Goal: Task Accomplishment & Management: Manage account settings

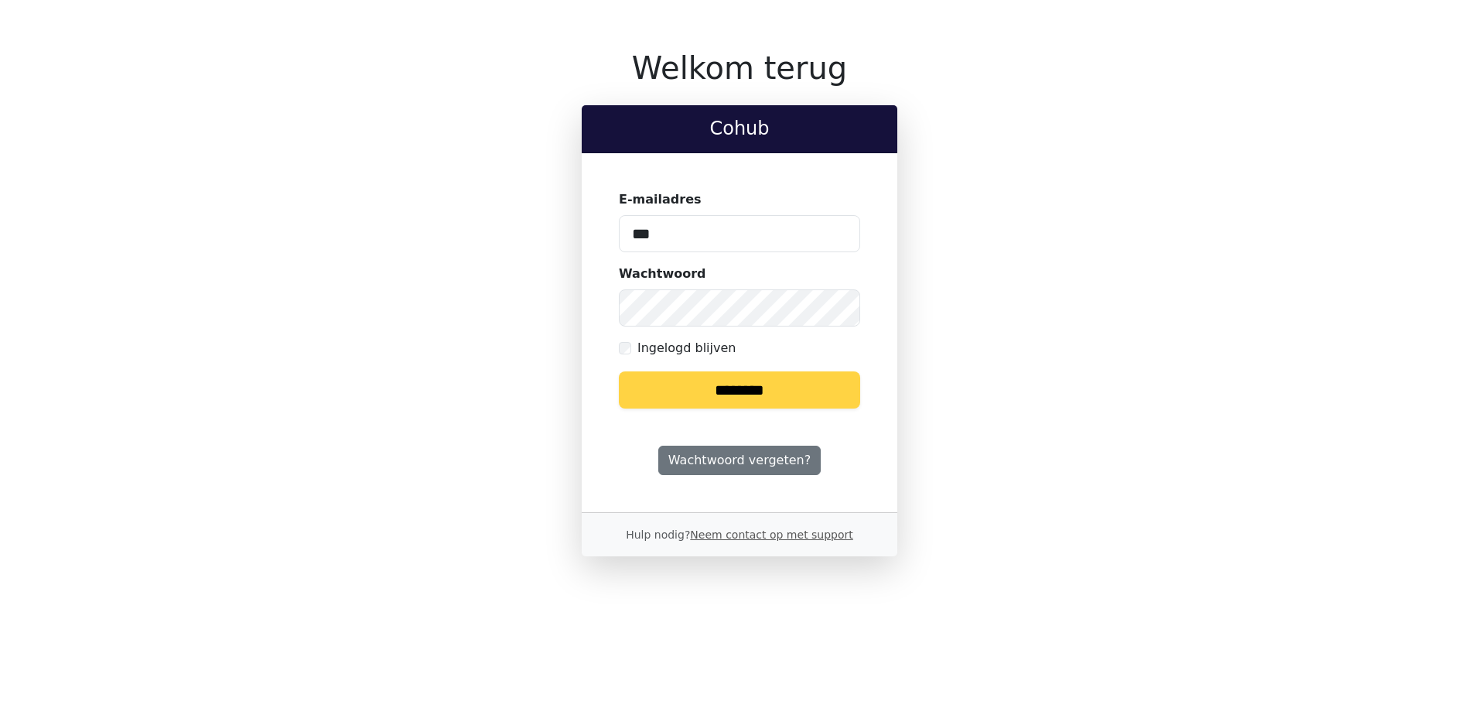
type input "**********"
click at [619, 371] on input "********" at bounding box center [739, 389] width 241 height 37
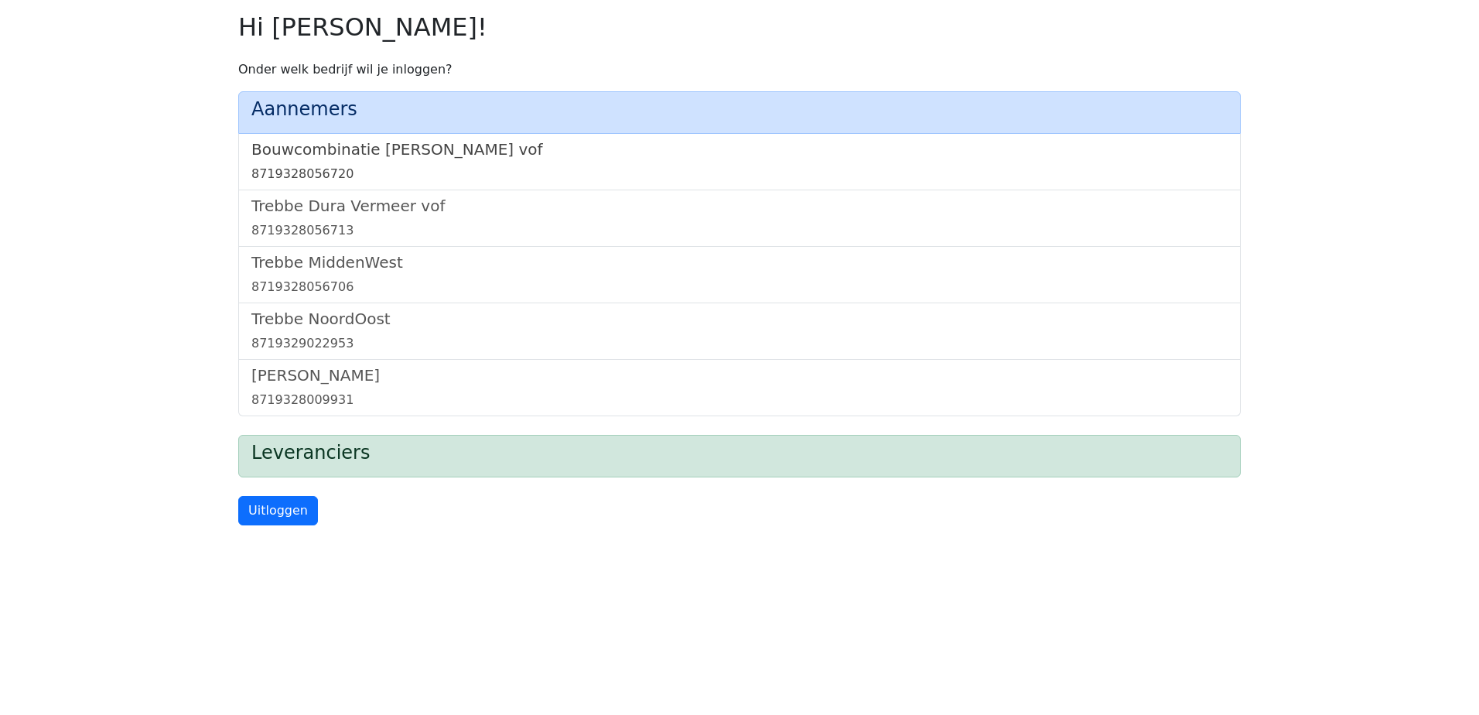
drag, startPoint x: 378, startPoint y: 157, endPoint x: 391, endPoint y: 153, distance: 13.7
click at [378, 157] on h5 "Bouwcombinatie [PERSON_NAME] vof" at bounding box center [739, 149] width 976 height 19
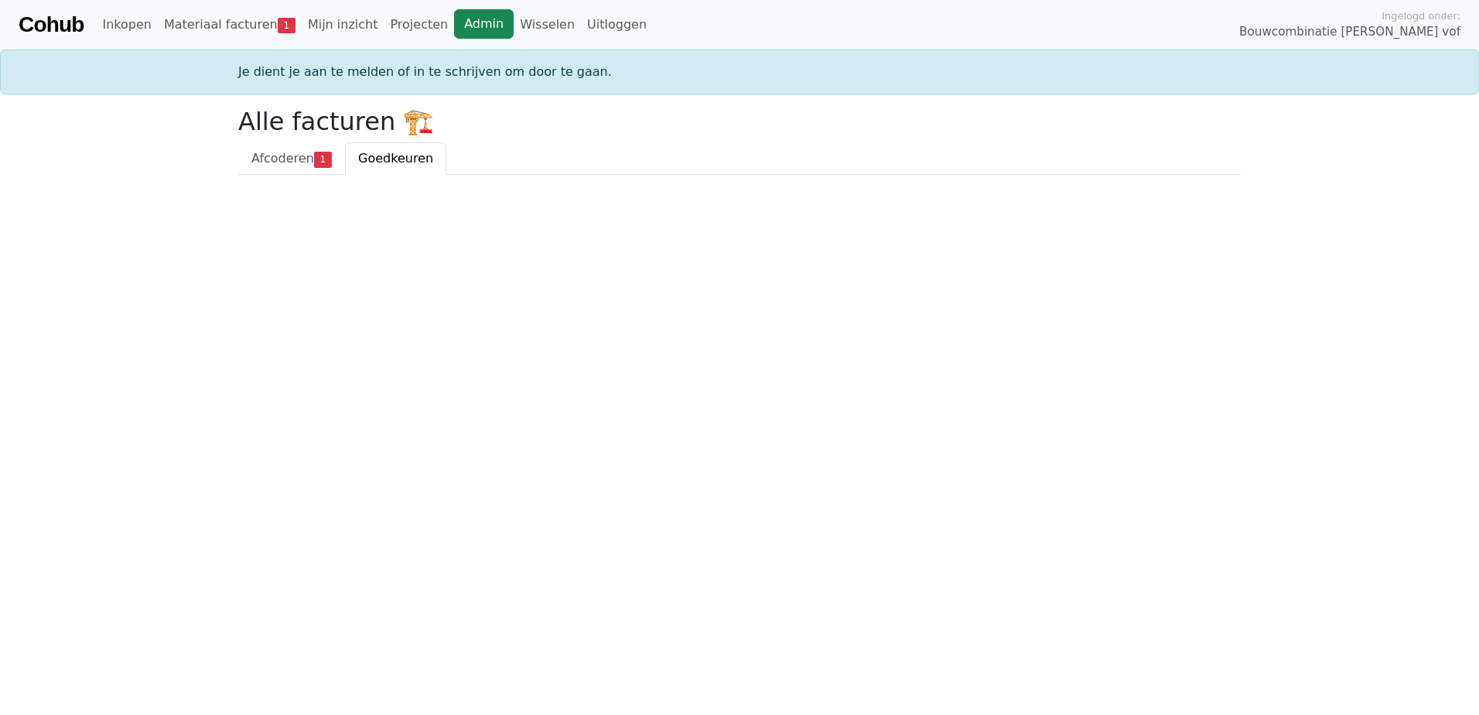
click at [462, 22] on link "Admin" at bounding box center [484, 23] width 60 height 29
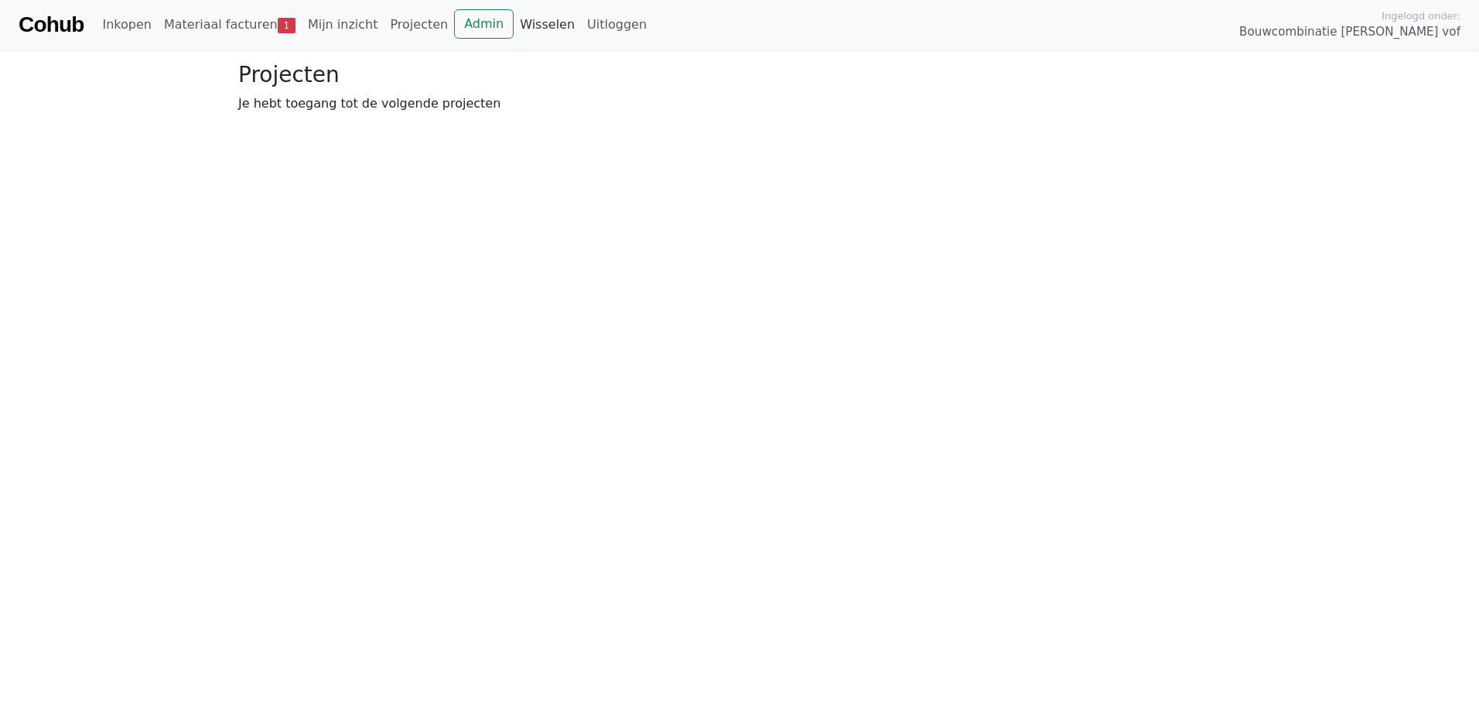
click at [519, 21] on link "Wisselen" at bounding box center [547, 24] width 67 height 31
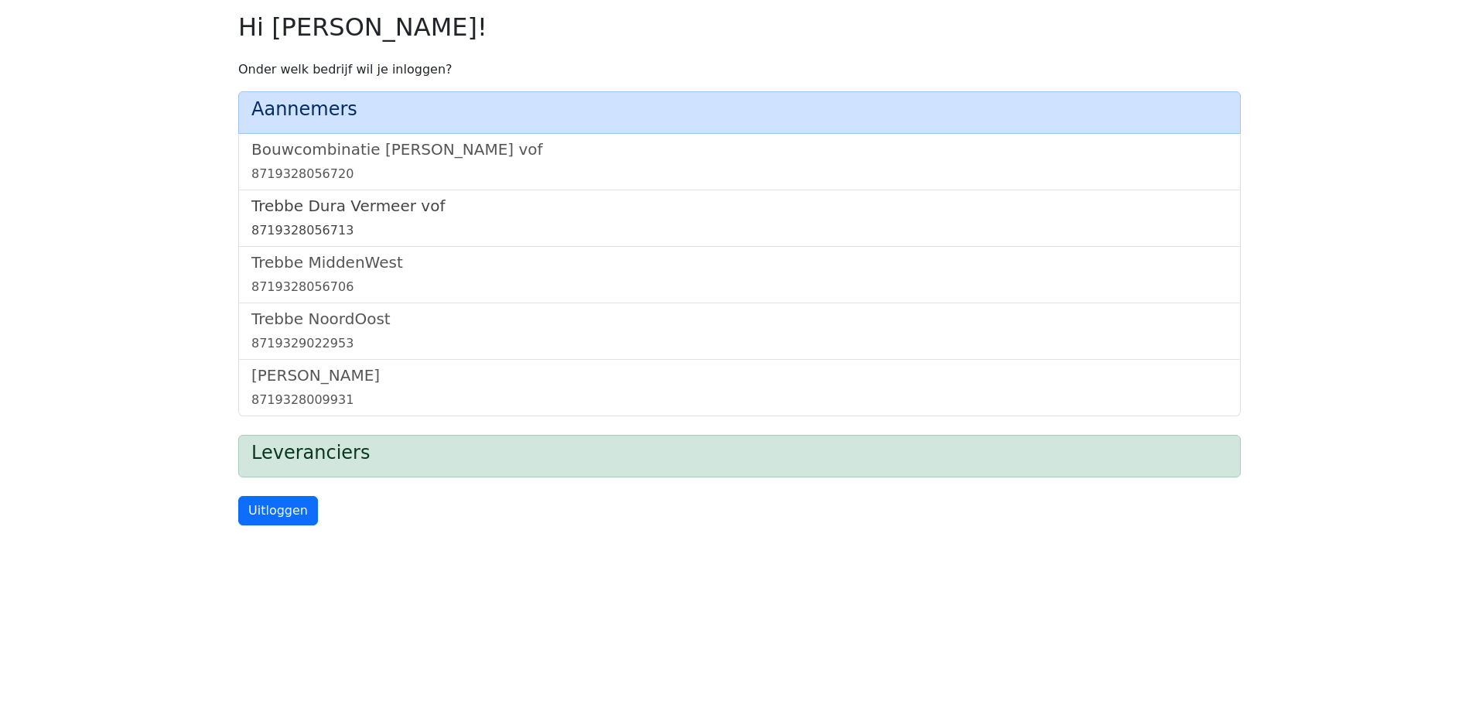
click at [342, 211] on h5 "Trebbe Dura Vermeer vof" at bounding box center [739, 205] width 976 height 19
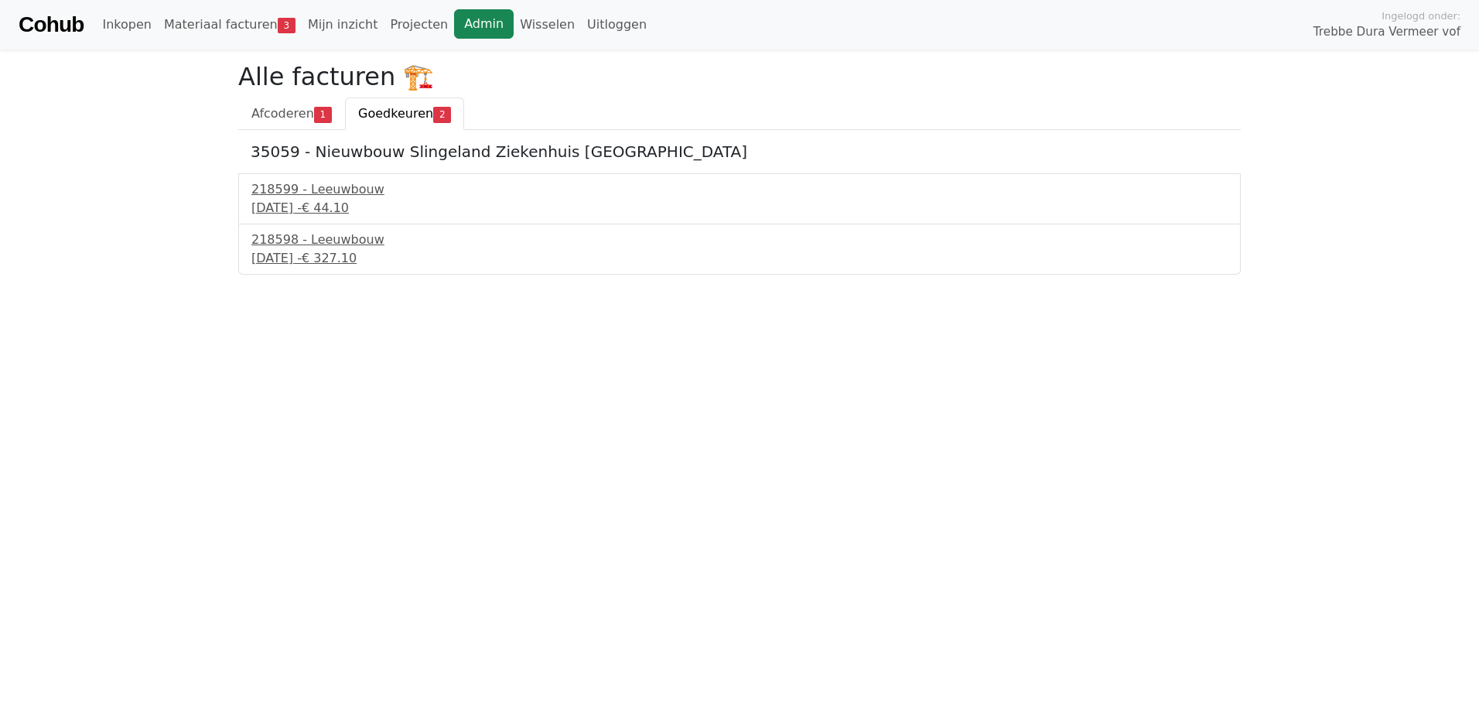
click at [454, 16] on link "Admin" at bounding box center [484, 23] width 60 height 29
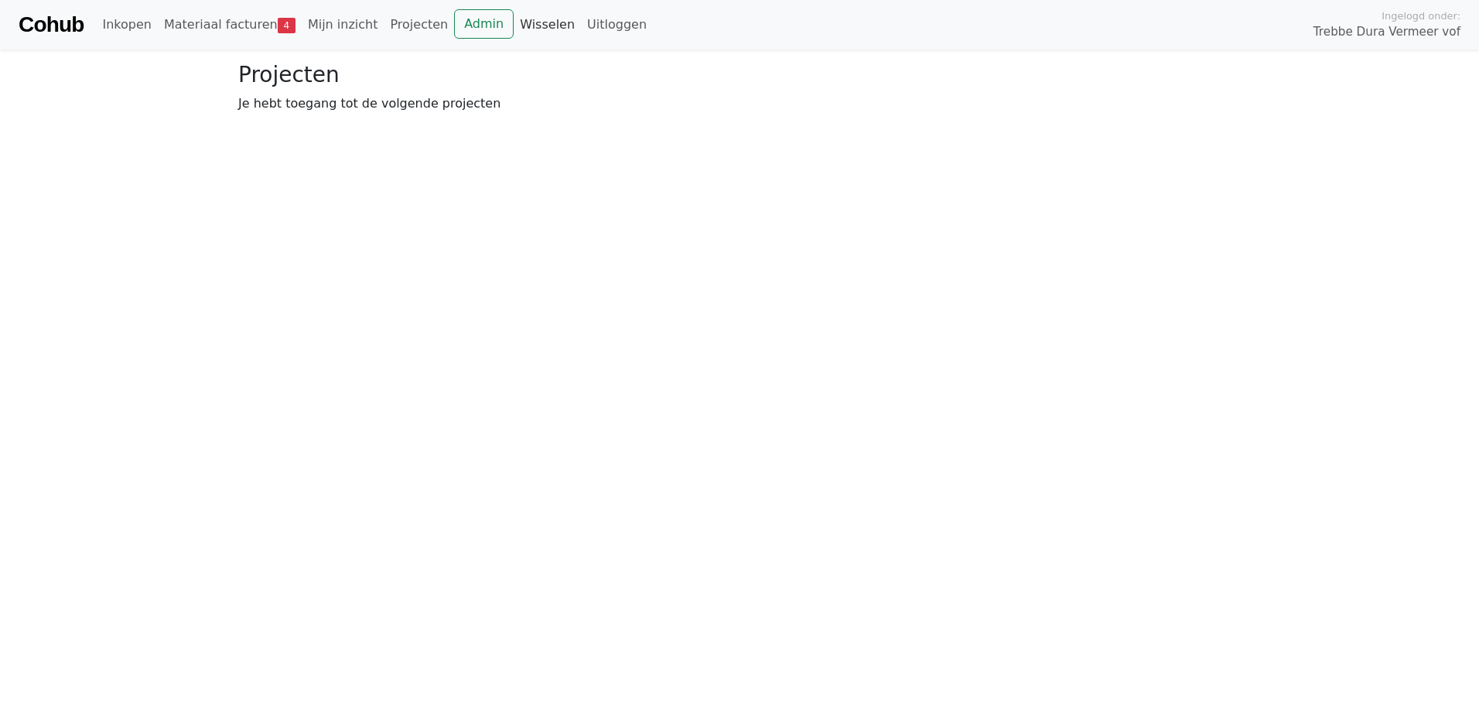
click at [520, 18] on link "Wisselen" at bounding box center [547, 24] width 67 height 31
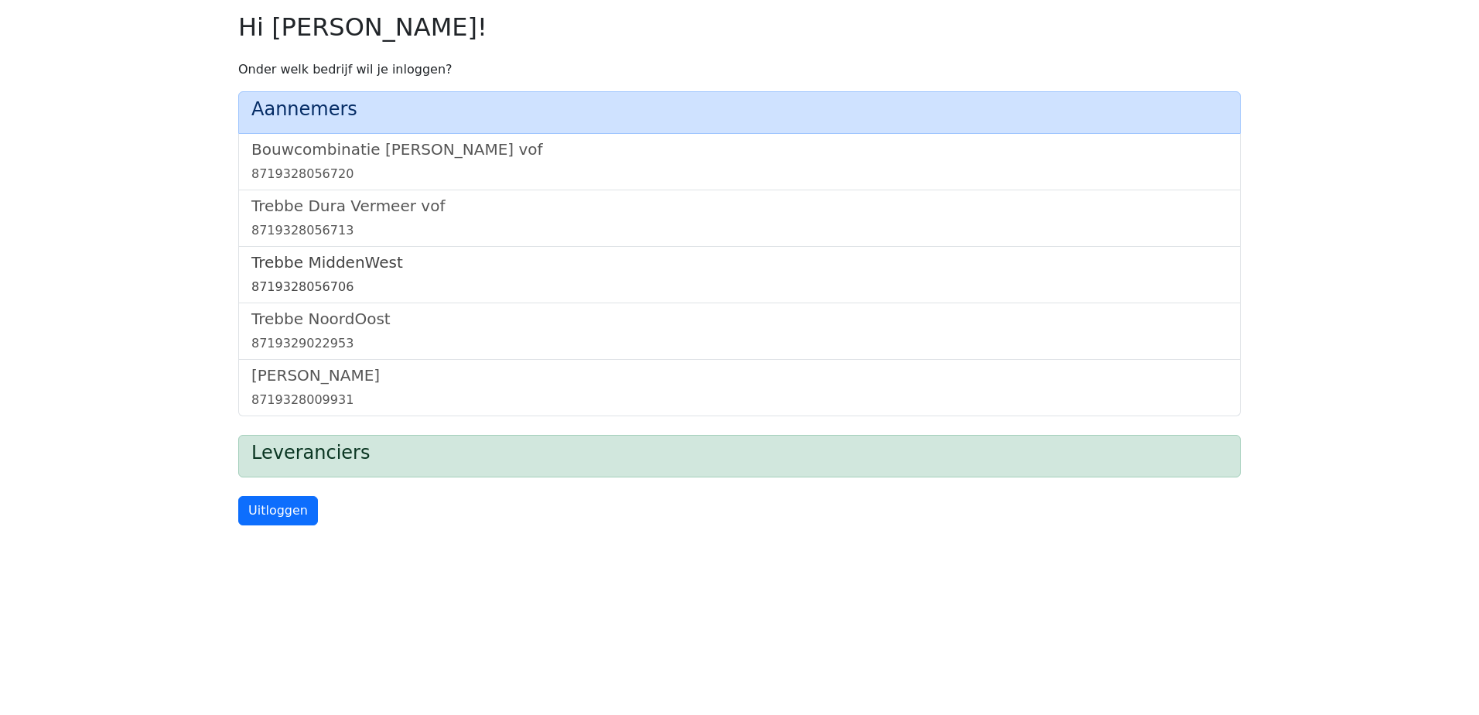
click at [347, 261] on h5 "Trebbe MiddenWest" at bounding box center [739, 262] width 976 height 19
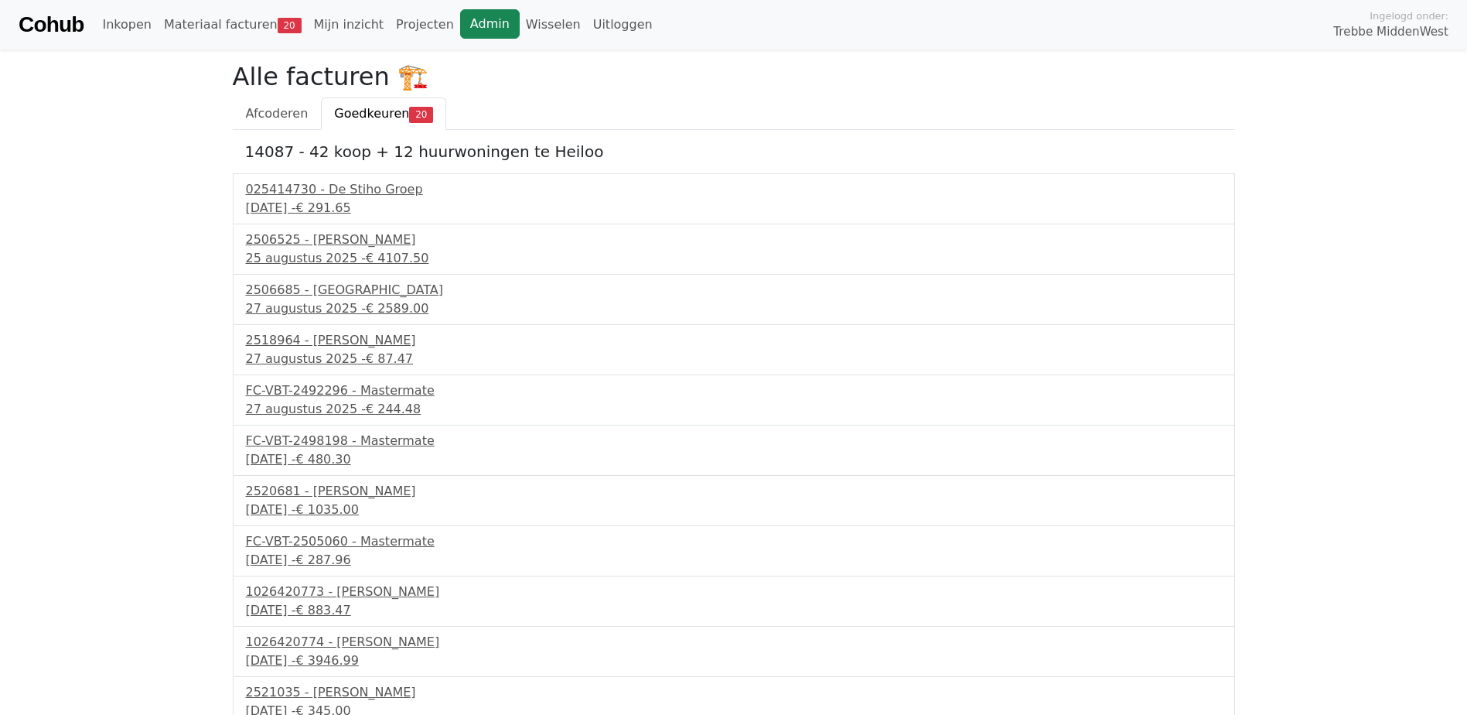
click at [460, 30] on link "Admin" at bounding box center [490, 23] width 60 height 29
